Goal: Transaction & Acquisition: Download file/media

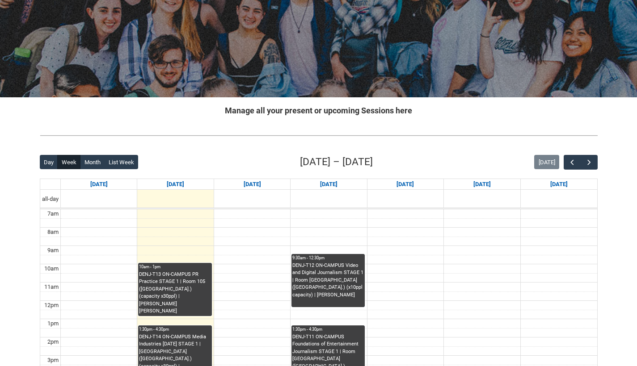
scroll to position [124, 0]
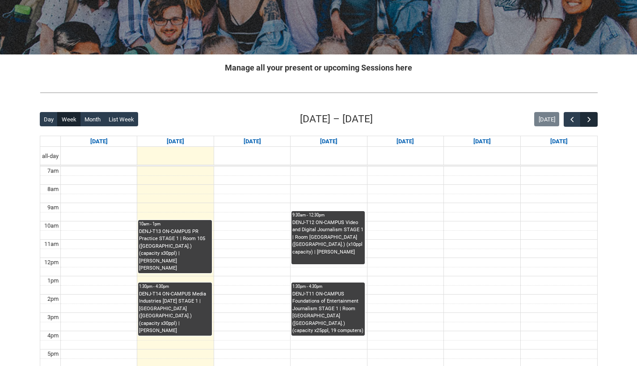
click at [587, 115] on span "button" at bounding box center [588, 119] width 9 height 9
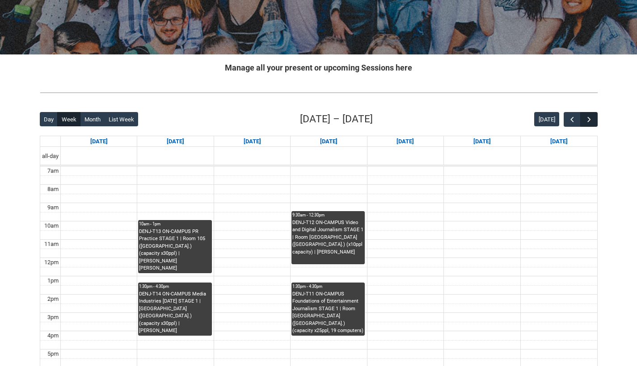
click at [587, 115] on span "button" at bounding box center [588, 119] width 9 height 9
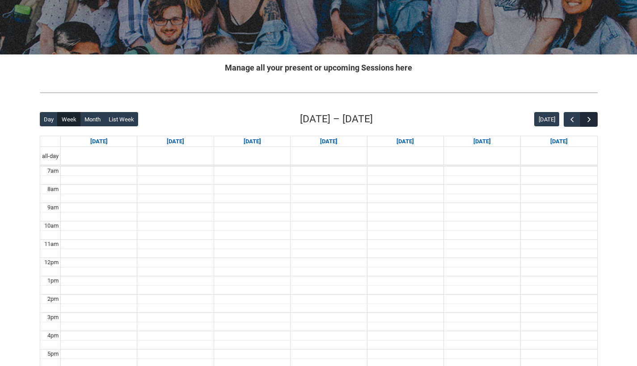
click at [587, 115] on span "button" at bounding box center [588, 119] width 9 height 9
click at [588, 117] on span "button" at bounding box center [588, 119] width 9 height 9
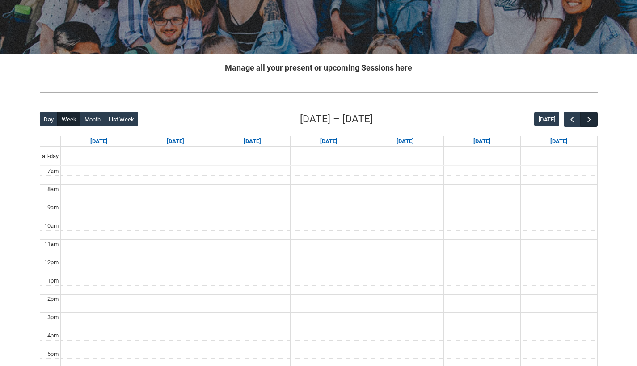
click at [588, 117] on span "button" at bounding box center [588, 119] width 9 height 9
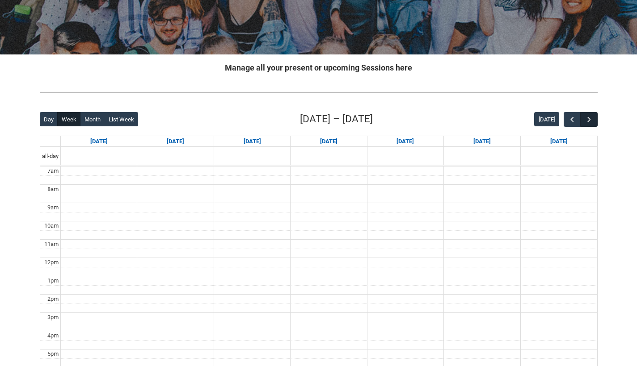
click at [588, 117] on span "button" at bounding box center [588, 119] width 9 height 9
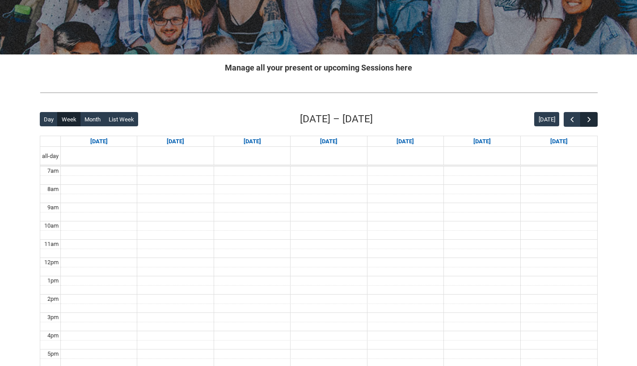
click at [588, 117] on span "button" at bounding box center [588, 119] width 9 height 9
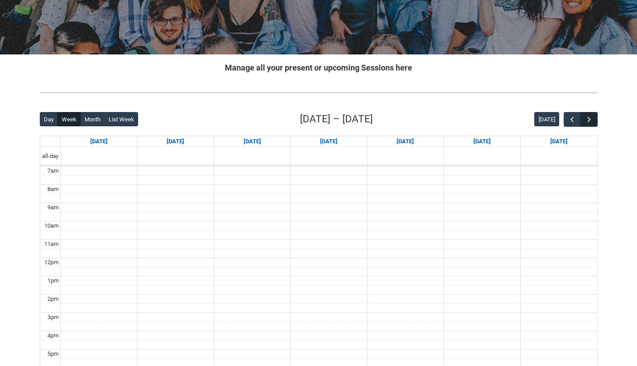
click at [588, 117] on span "button" at bounding box center [588, 119] width 9 height 9
click at [588, 116] on span "button" at bounding box center [588, 119] width 9 height 9
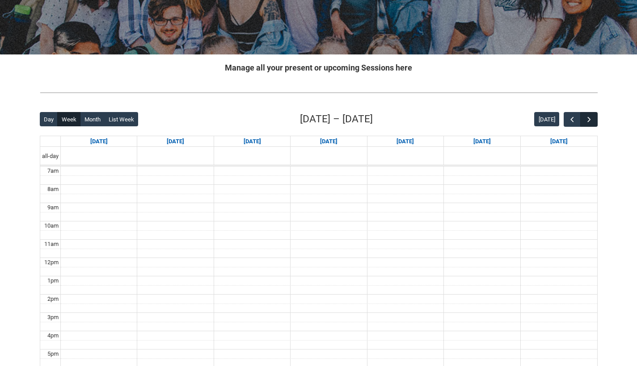
click at [588, 116] on span "button" at bounding box center [588, 119] width 9 height 9
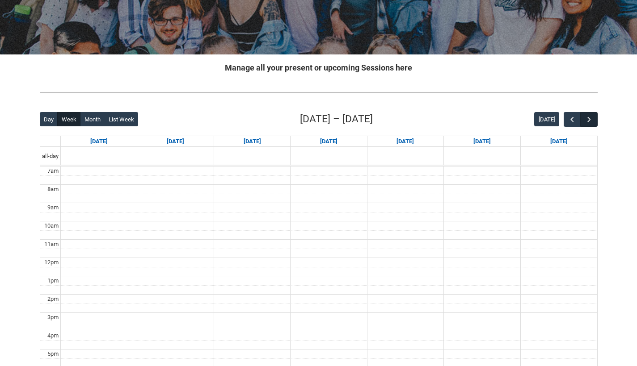
click at [588, 116] on span "button" at bounding box center [588, 119] width 9 height 9
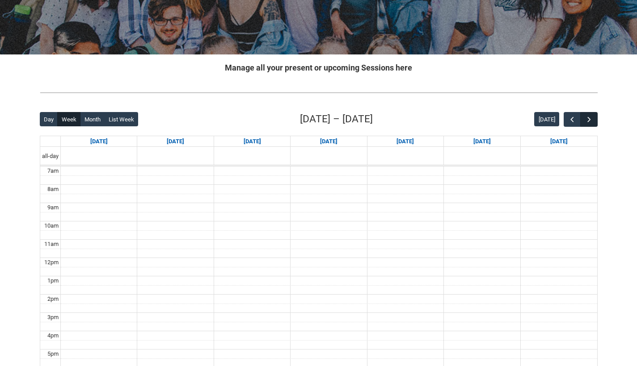
click at [588, 116] on span "button" at bounding box center [588, 119] width 9 height 9
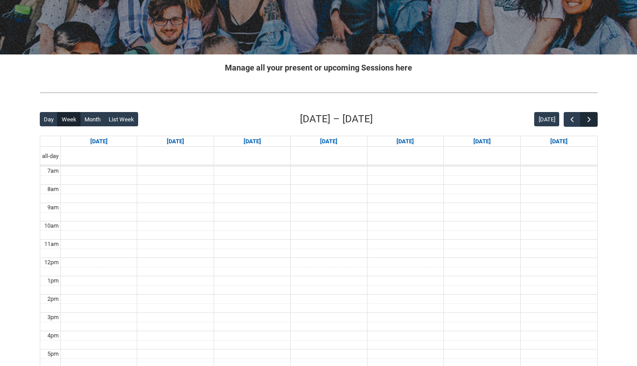
click at [588, 116] on span "button" at bounding box center [588, 119] width 9 height 9
click at [538, 117] on button "[DATE]" at bounding box center [546, 119] width 25 height 14
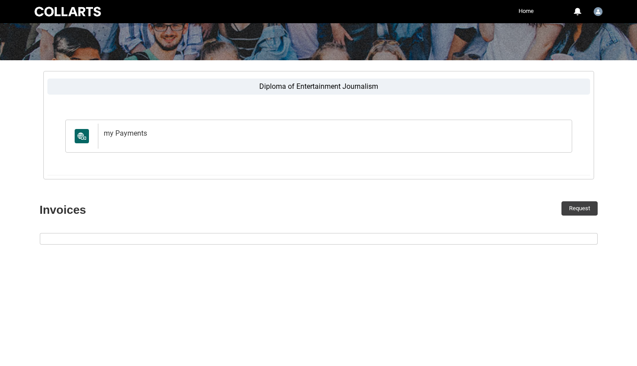
scroll to position [113, 0]
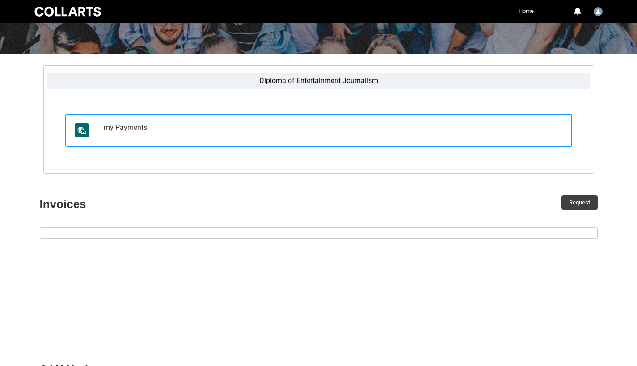
click at [332, 134] on div "my Payments" at bounding box center [333, 130] width 470 height 25
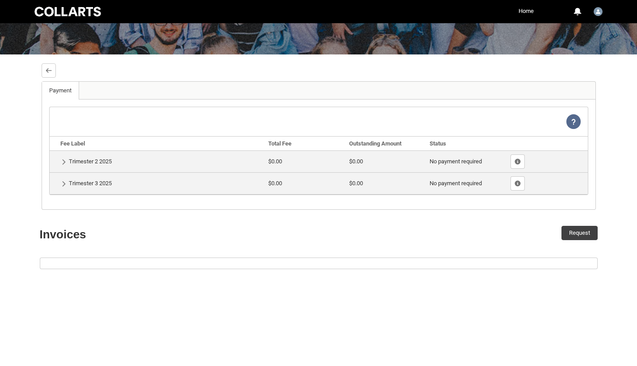
click at [151, 179] on td "Show Details Trimester 3 2025" at bounding box center [157, 183] width 215 height 22
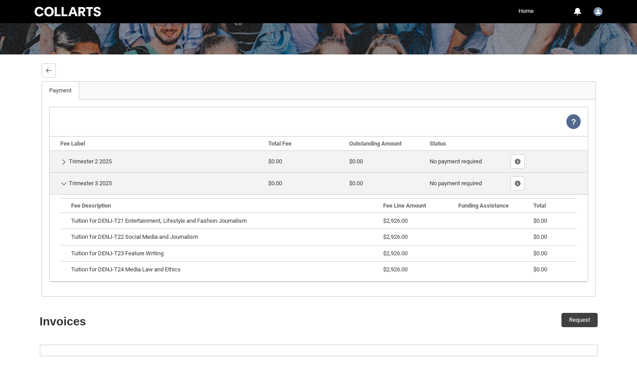
click at [144, 160] on td "Show Details Trimester 2 2025" at bounding box center [157, 162] width 215 height 22
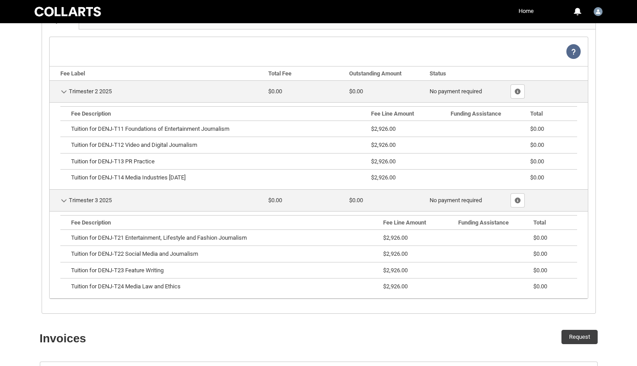
scroll to position [183, 0]
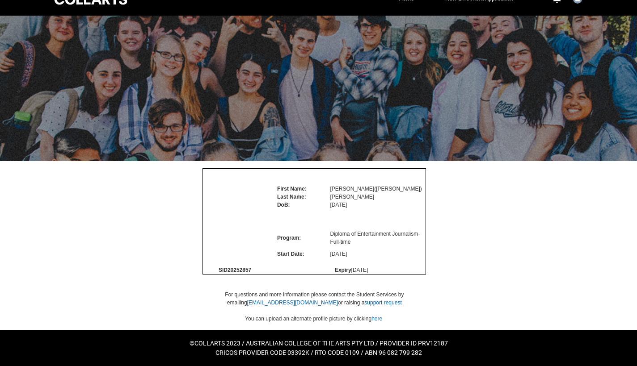
scroll to position [43, 0]
drag, startPoint x: 229, startPoint y: 269, endPoint x: 274, endPoint y: 270, distance: 45.1
click at [274, 270] on tr "SID 20252857 Expiry 2/6/2026" at bounding box center [314, 270] width 223 height 8
copy tr "20252857"
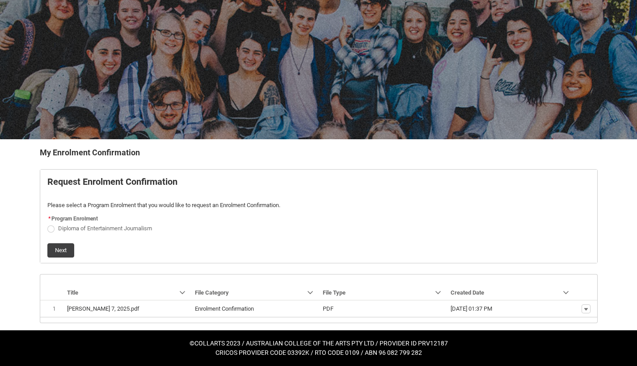
scroll to position [39, 0]
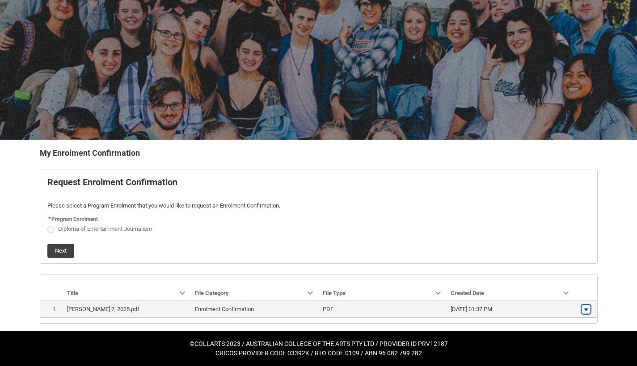
click at [583, 309] on lightning-primitive-icon "button" at bounding box center [585, 310] width 5 height 6
click at [576, 307] on span "Download" at bounding box center [565, 307] width 25 height 8
